Goal: Information Seeking & Learning: Check status

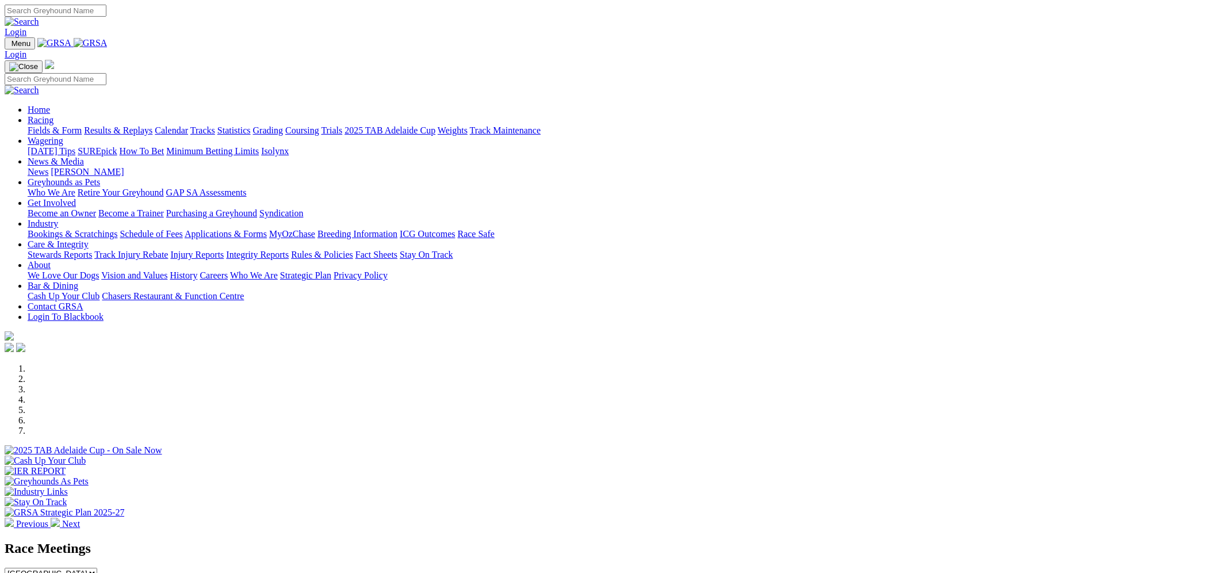
click at [152, 125] on link "Results & Replays" at bounding box center [118, 130] width 68 height 10
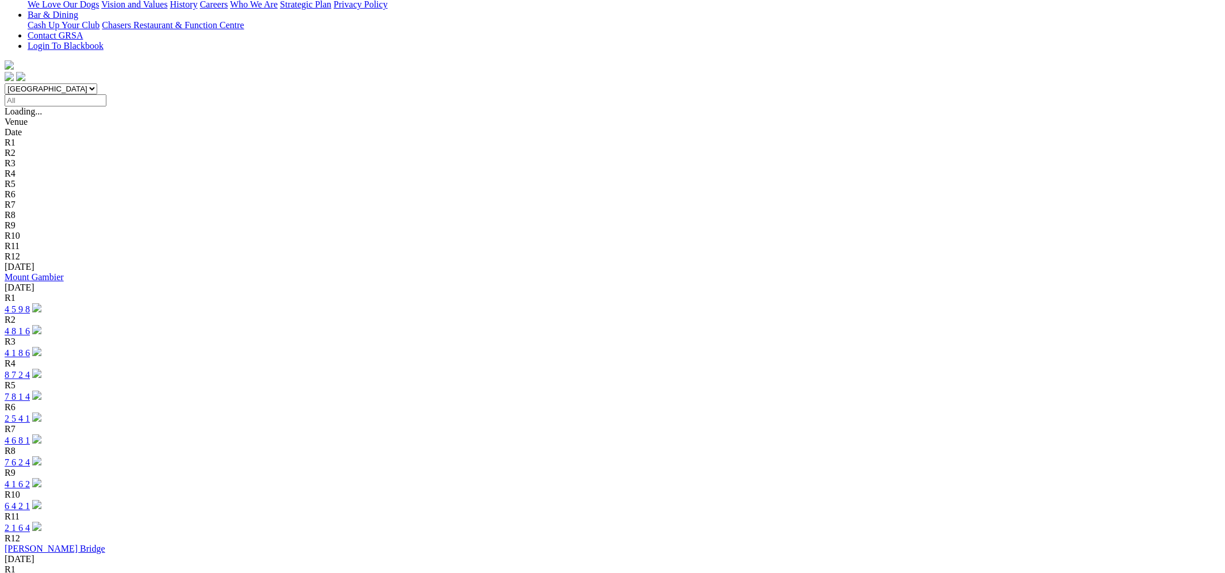
scroll to position [294, 0]
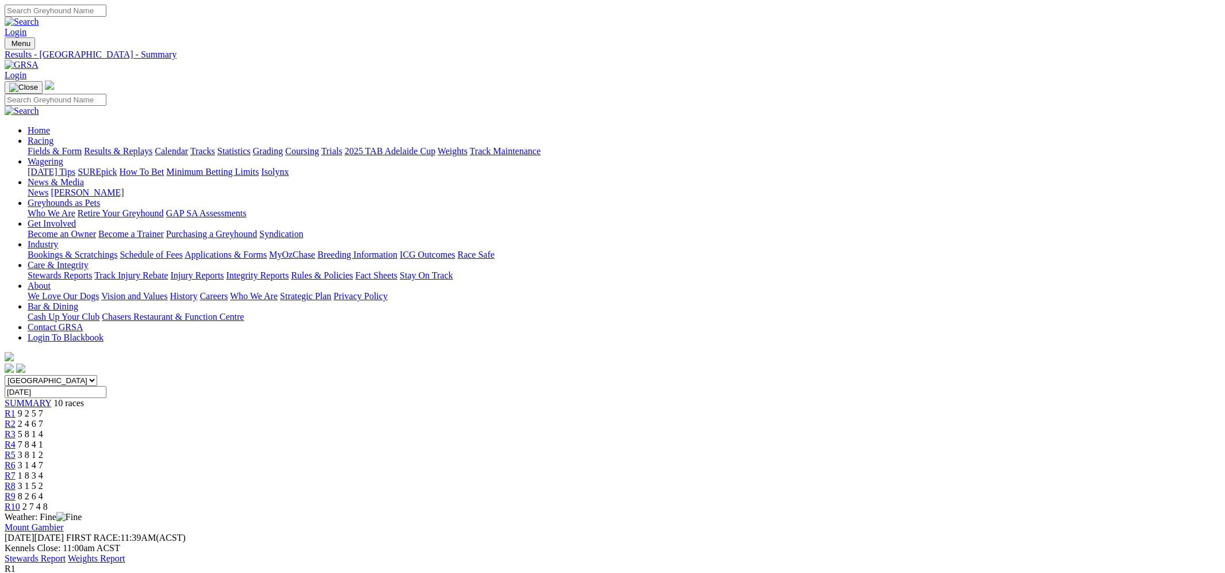
click at [89, 260] on link "Care & Integrity" at bounding box center [58, 265] width 61 height 10
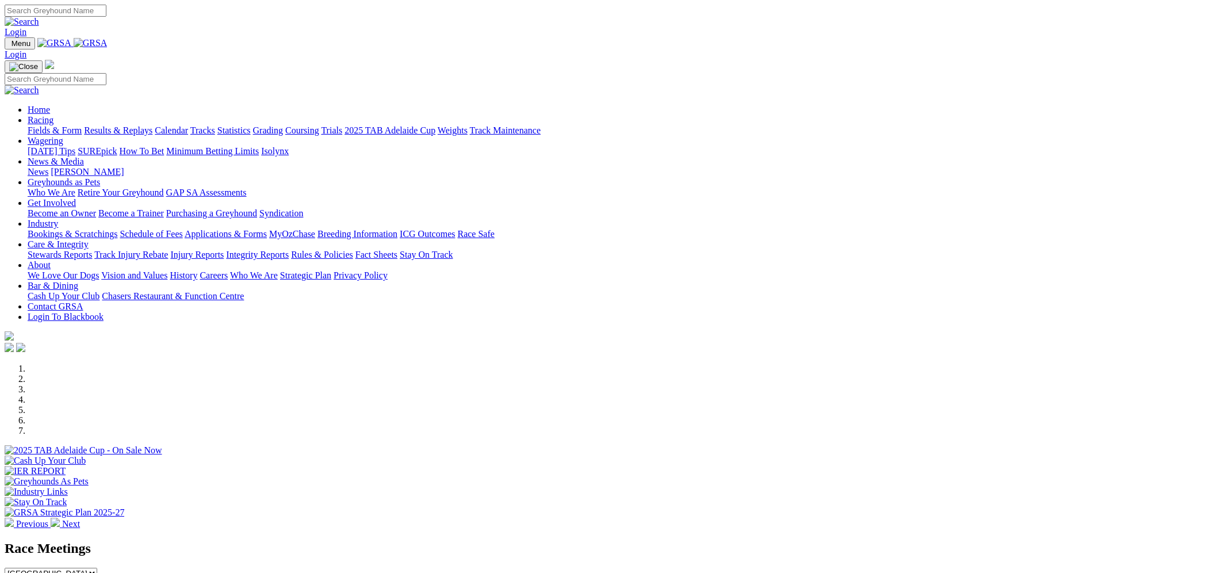
click at [89, 239] on link "Care & Integrity" at bounding box center [58, 244] width 61 height 10
click at [92, 250] on link "Stewards Reports" at bounding box center [60, 255] width 64 height 10
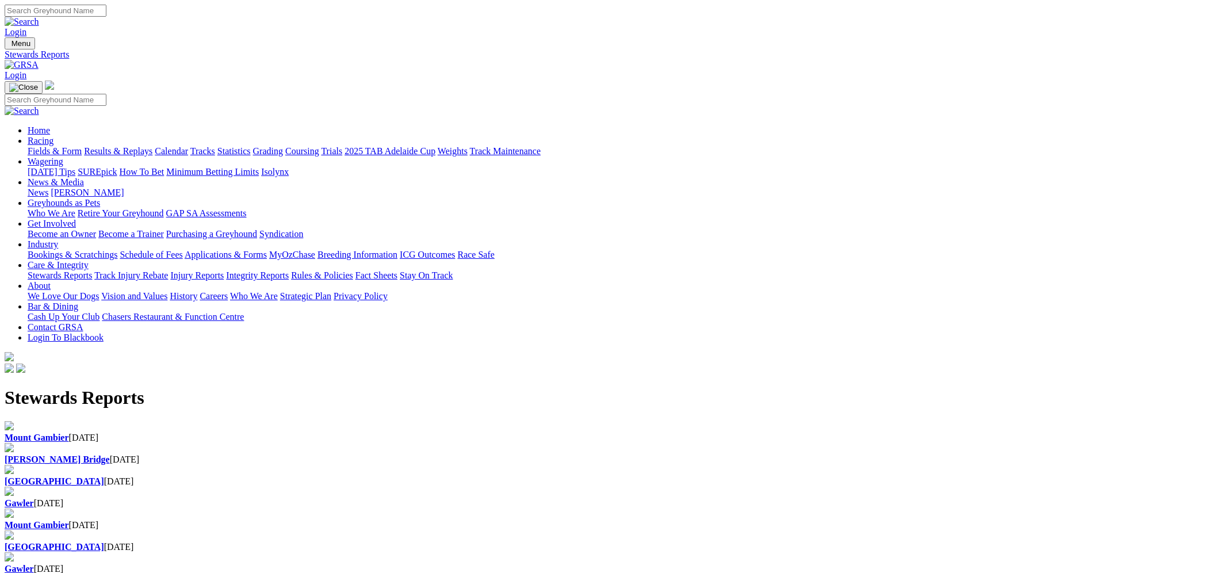
click at [293, 520] on div "Mount Gambier 14 Aug 2025" at bounding box center [613, 525] width 1216 height 10
